Goal: Check status: Check status

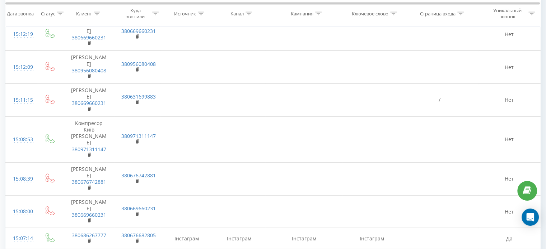
scroll to position [1435, 0]
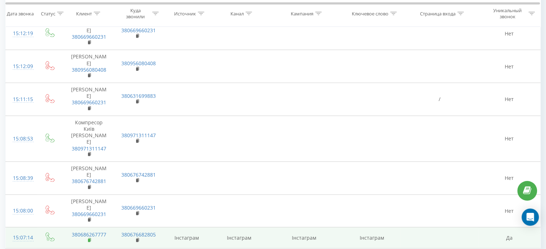
click at [89, 239] on rect at bounding box center [89, 240] width 2 height 3
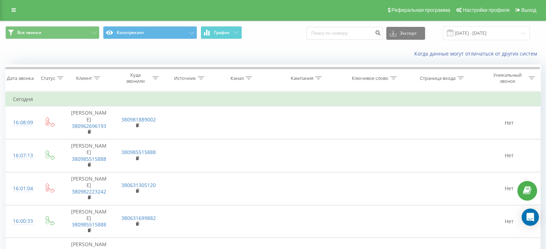
scroll to position [0, 0]
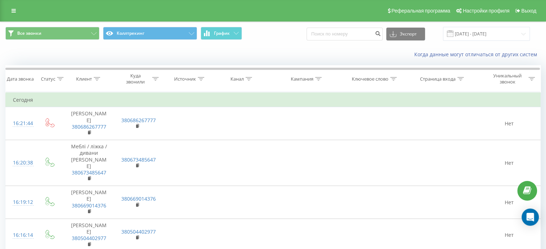
click at [267, 36] on div "Все звонки Коллтрекинг График Экспорт .csv .xls .xlsx [DATE] - [DATE]" at bounding box center [272, 34] width 535 height 14
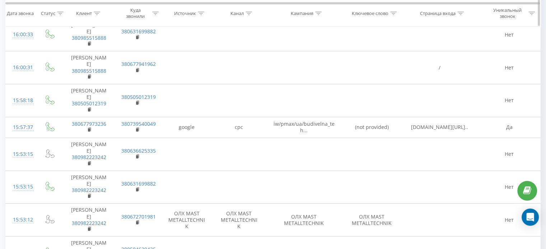
scroll to position [400, 0]
